Goal: Find specific page/section: Find specific page/section

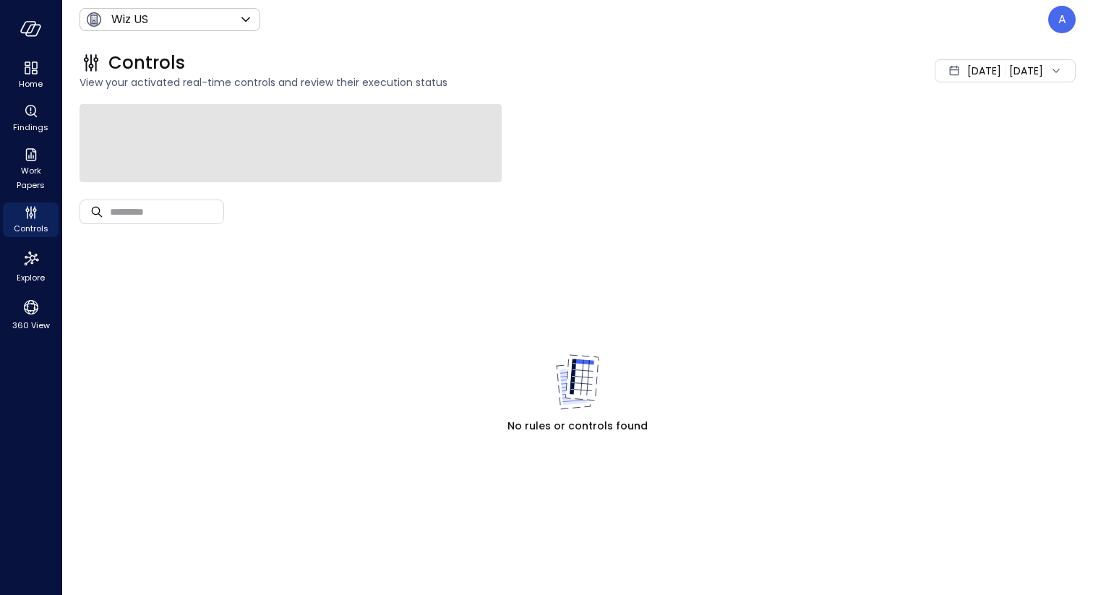
click at [148, 33] on div "Wiz US ****** ​ A" at bounding box center [578, 19] width 996 height 27
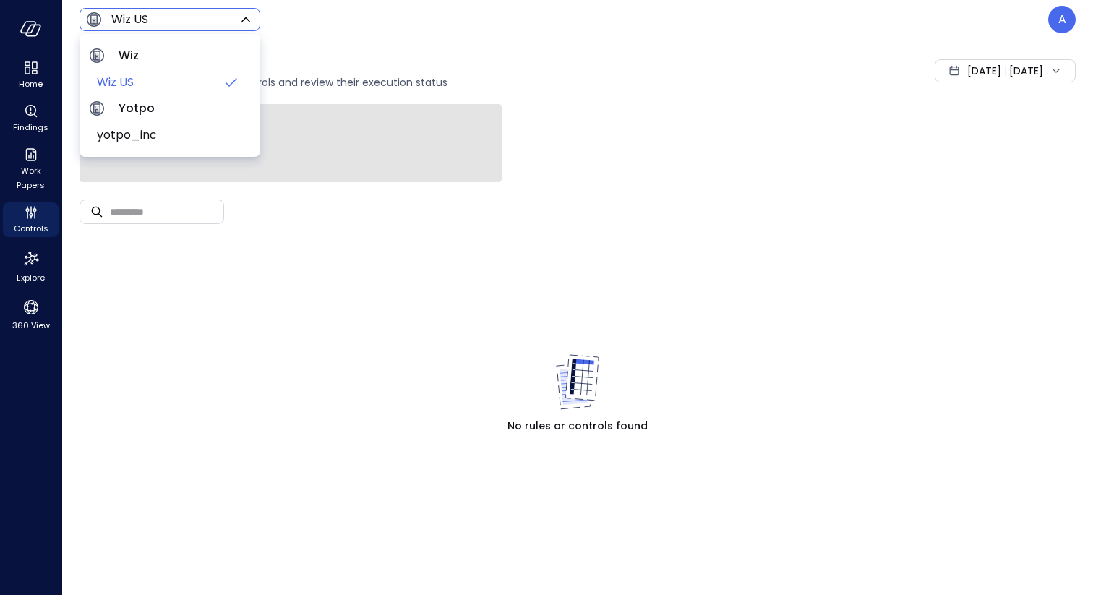
click at [161, 21] on body "Home Findings Work Papers Controls Explore 360 View Wiz US ****** ​ A Controls …" at bounding box center [546, 297] width 1093 height 595
click at [143, 144] on li "yotpo_inc" at bounding box center [169, 135] width 163 height 26
type input "******"
